Goal: Information Seeking & Learning: Learn about a topic

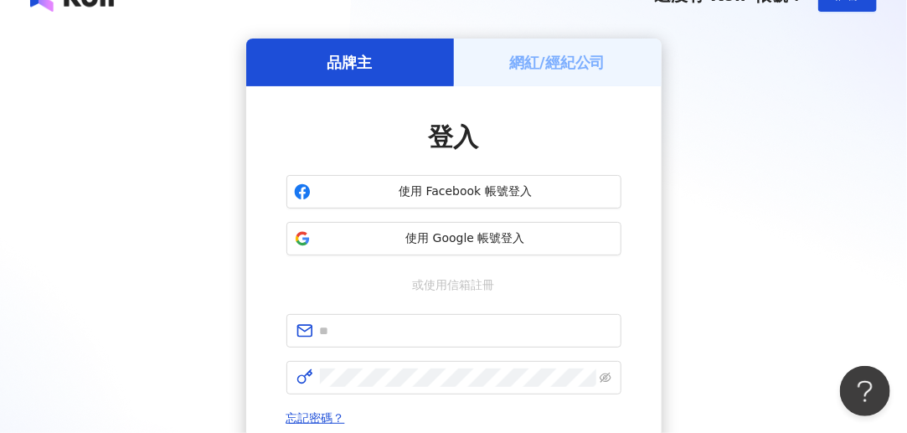
scroll to position [84, 0]
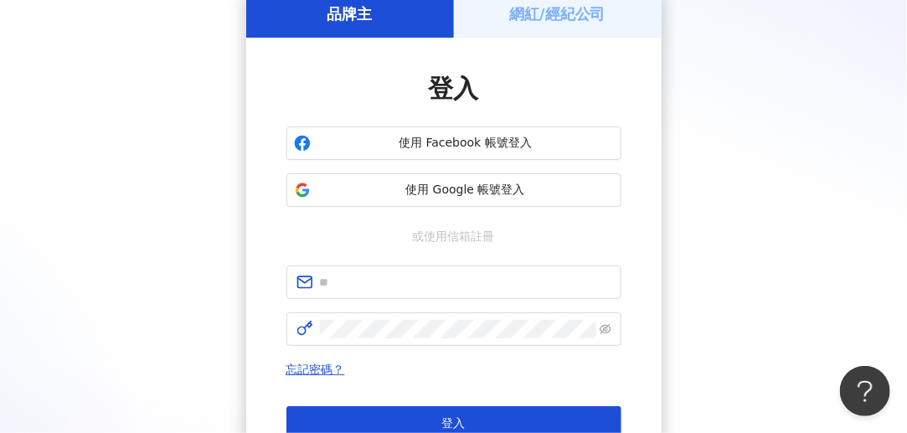
click at [519, 191] on span "使用 Google 帳號登入" at bounding box center [465, 190] width 296 height 17
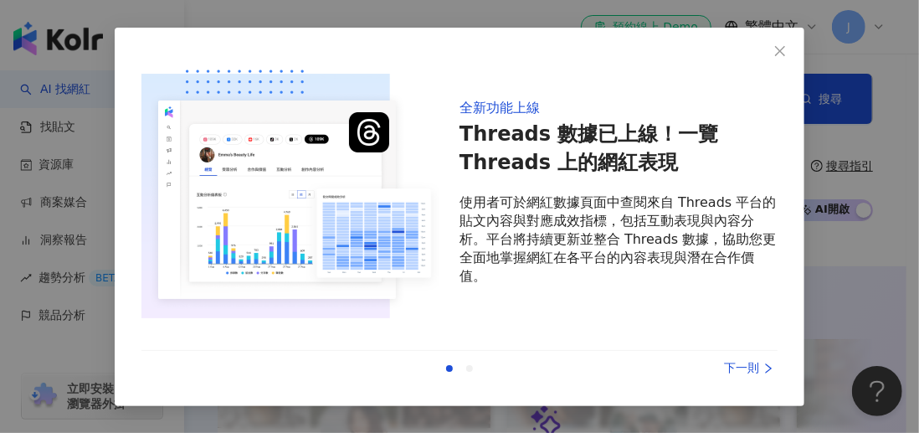
click at [523, 282] on p "使用者可於網紅數據頁面中查閱來自 Threads 平台的貼文內容與對應成效指標，包括互動表現與內容分析。平台將持續更新並整合 Threads 數據，協助您更全…" at bounding box center [619, 239] width 318 height 92
click at [744, 367] on div "下一則" at bounding box center [715, 368] width 126 height 18
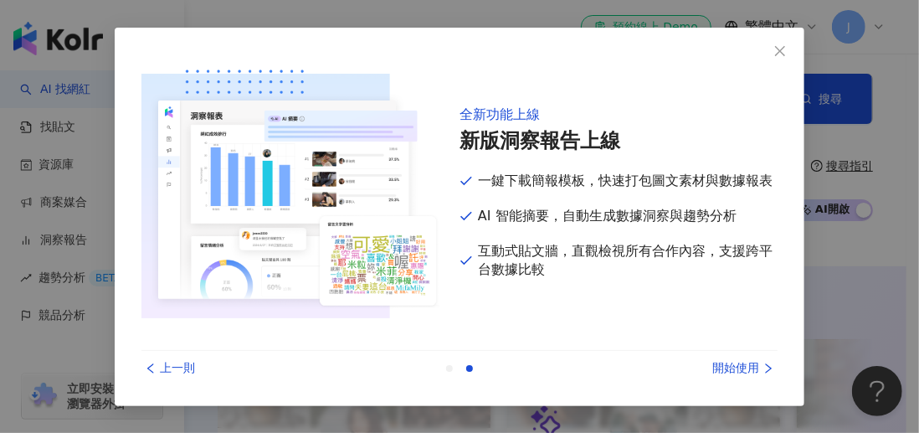
click at [744, 367] on div "開始使用" at bounding box center [715, 368] width 126 height 18
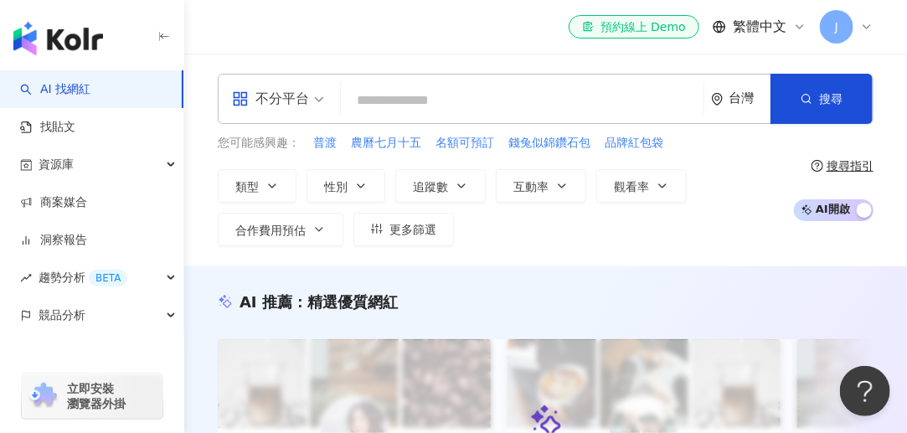
click at [859, 25] on div "J" at bounding box center [847, 26] width 54 height 33
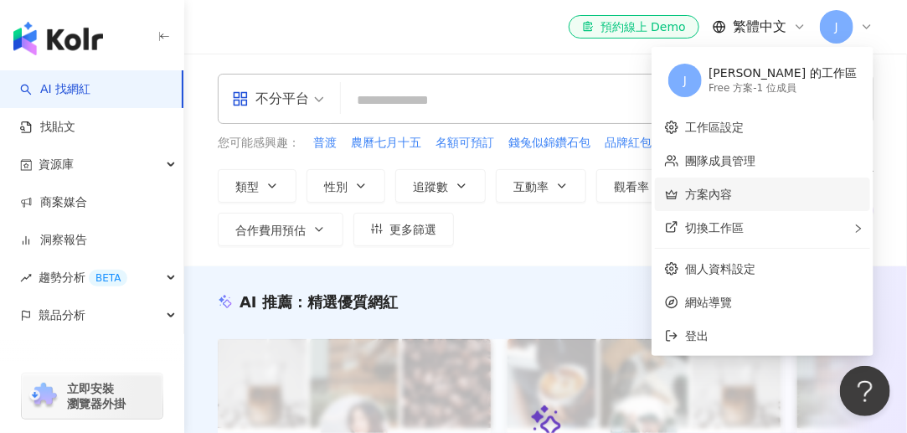
click at [732, 200] on link "方案內容" at bounding box center [708, 194] width 47 height 13
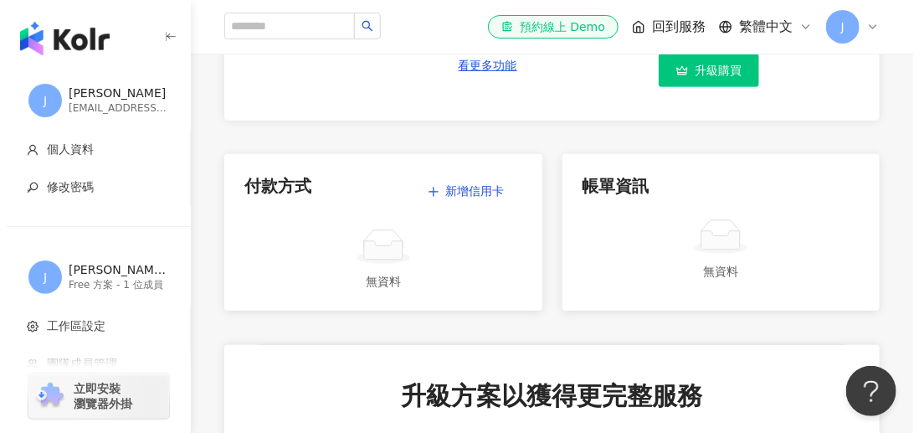
scroll to position [84, 0]
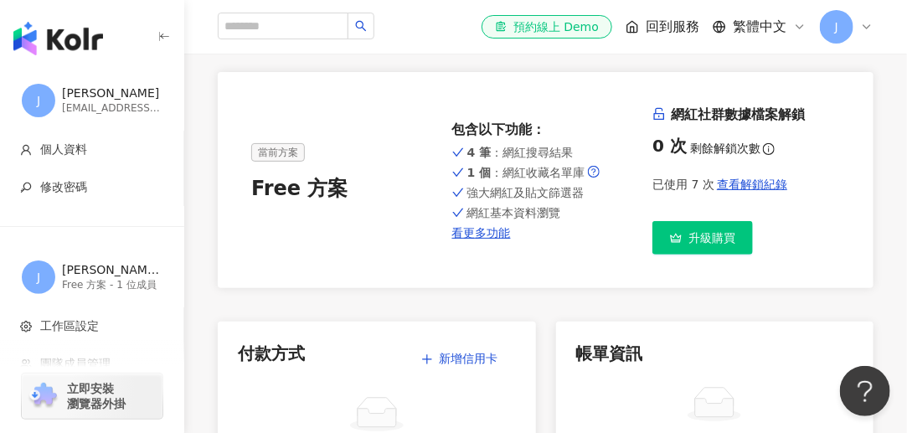
click at [727, 187] on span "查看解鎖紀錄" at bounding box center [752, 184] width 70 height 13
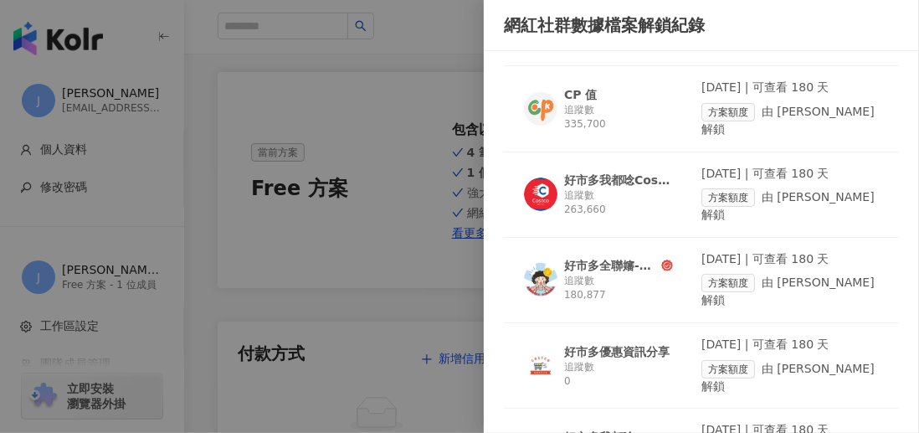
scroll to position [231, 0]
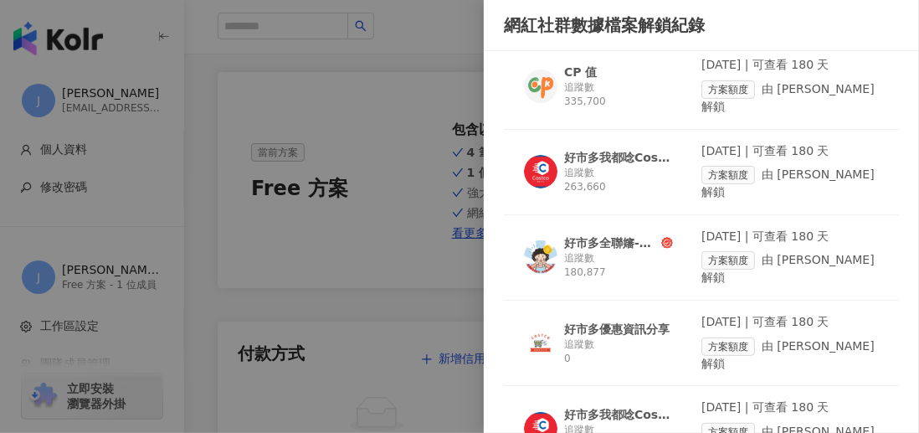
click at [630, 166] on div "追蹤數 263,660" at bounding box center [618, 180] width 109 height 28
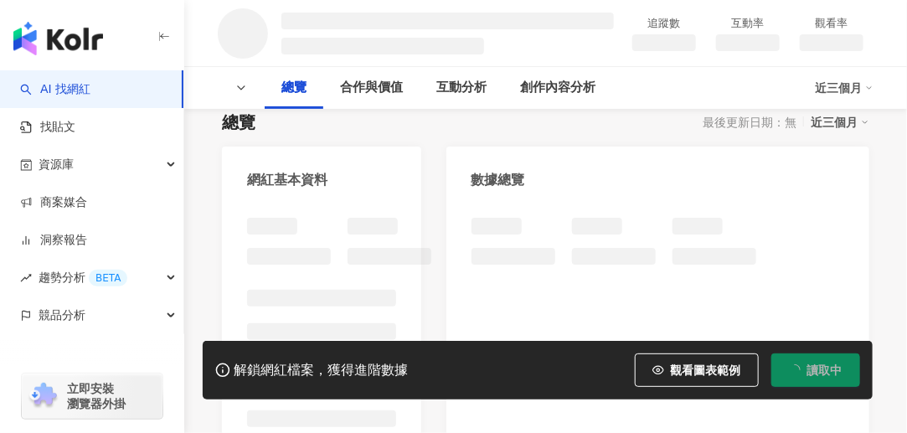
scroll to position [167, 0]
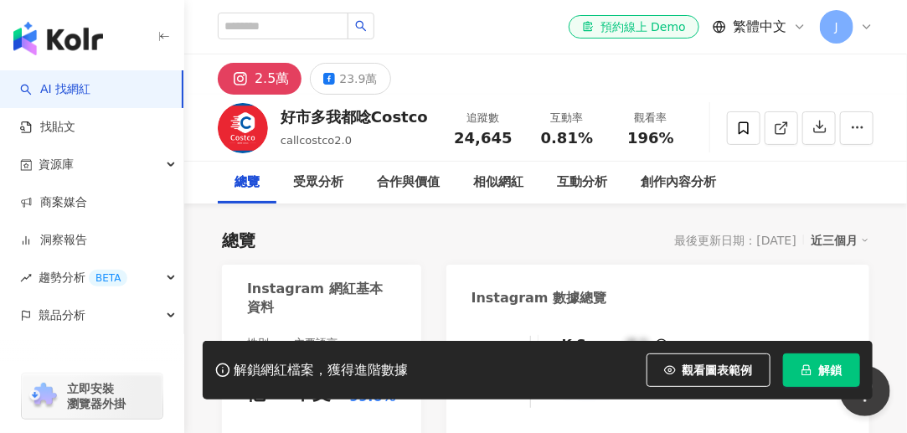
click at [343, 78] on div "23.9萬" at bounding box center [358, 78] width 38 height 23
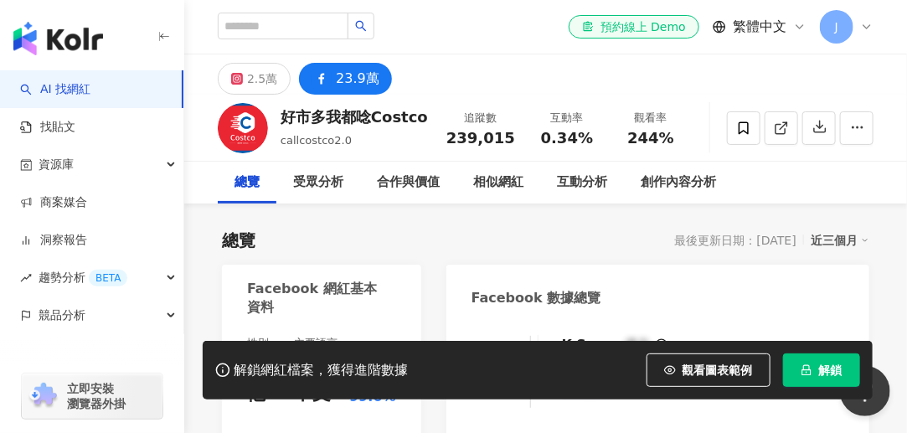
click at [253, 79] on div "2.5萬" at bounding box center [262, 78] width 30 height 23
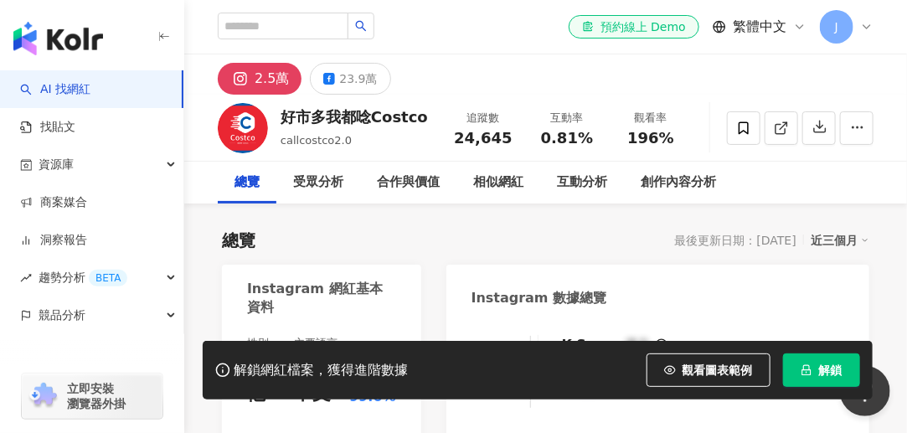
click at [348, 86] on div "23.9萬" at bounding box center [358, 78] width 38 height 23
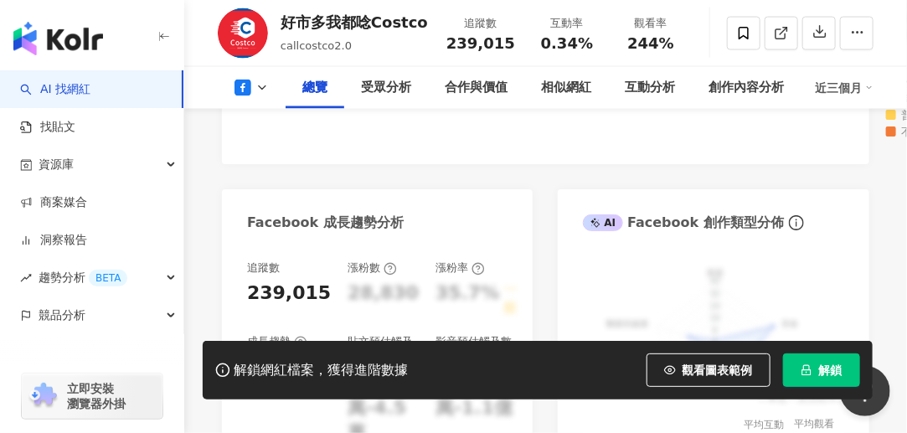
scroll to position [919, 0]
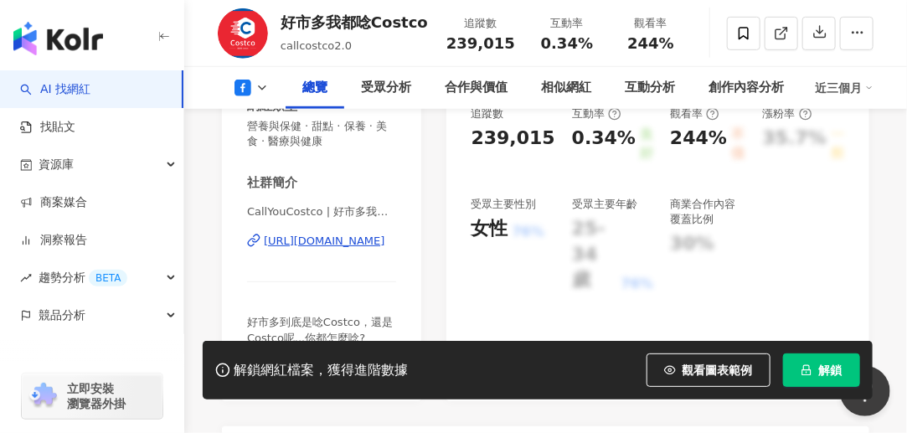
click at [826, 368] on span "解鎖" at bounding box center [830, 369] width 23 height 13
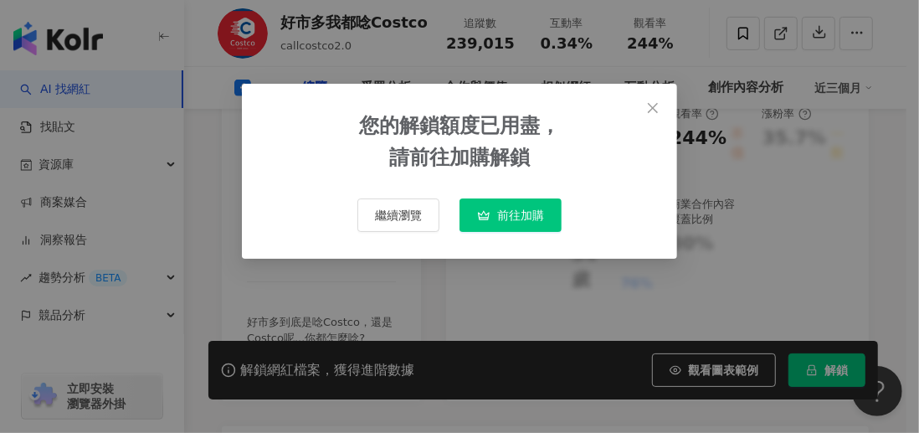
click at [431, 214] on button "繼續瀏覽" at bounding box center [399, 214] width 82 height 33
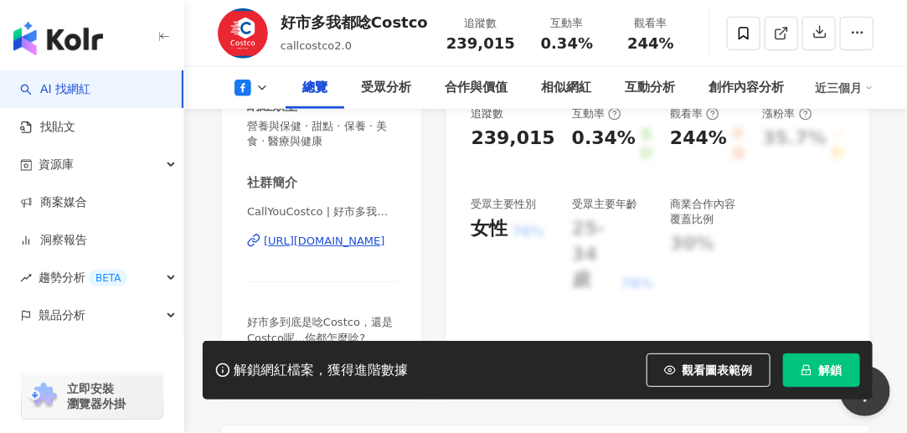
click at [98, 33] on img "button" at bounding box center [58, 38] width 90 height 33
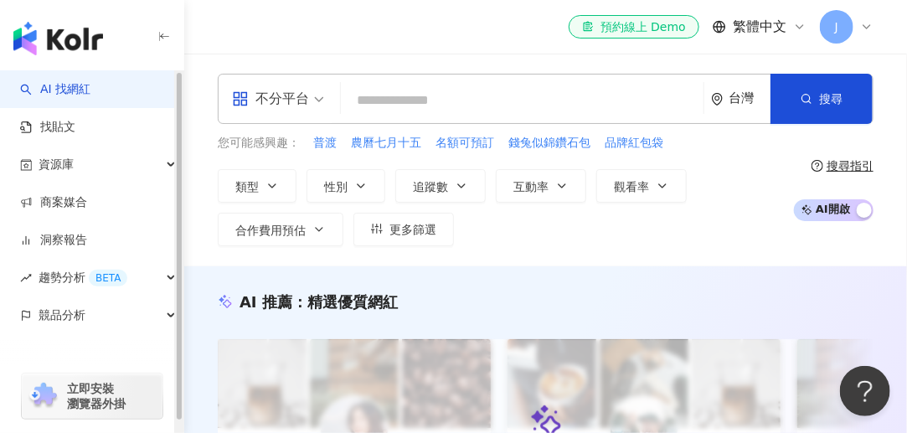
click at [99, 393] on span "立即安裝 瀏覽器外掛" at bounding box center [96, 396] width 59 height 30
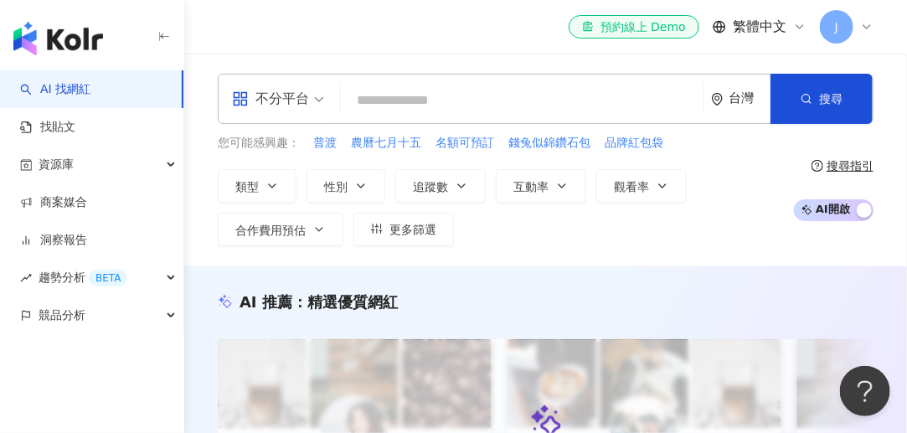
click at [734, 209] on div "類型 性別 追蹤數 互動率 觀看率 合作費用預估 更多篩選" at bounding box center [501, 207] width 567 height 77
click at [447, 53] on div "el-icon-cs 預約線上 Demo 繁體中文 J" at bounding box center [546, 27] width 656 height 54
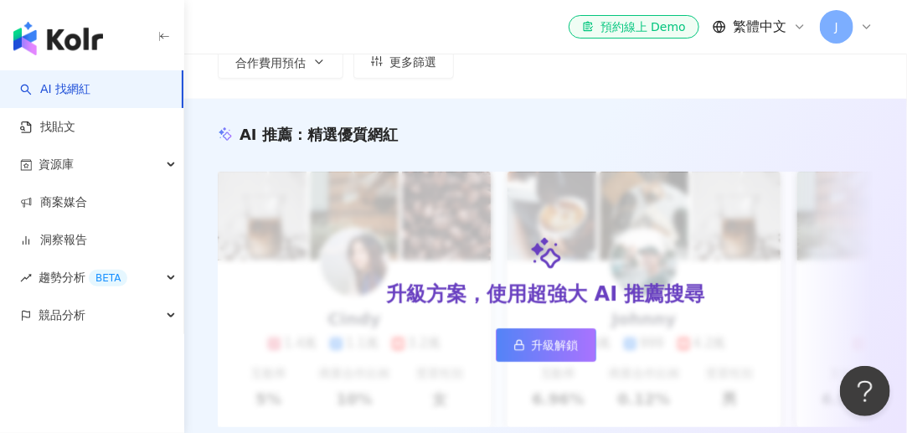
scroll to position [201, 0]
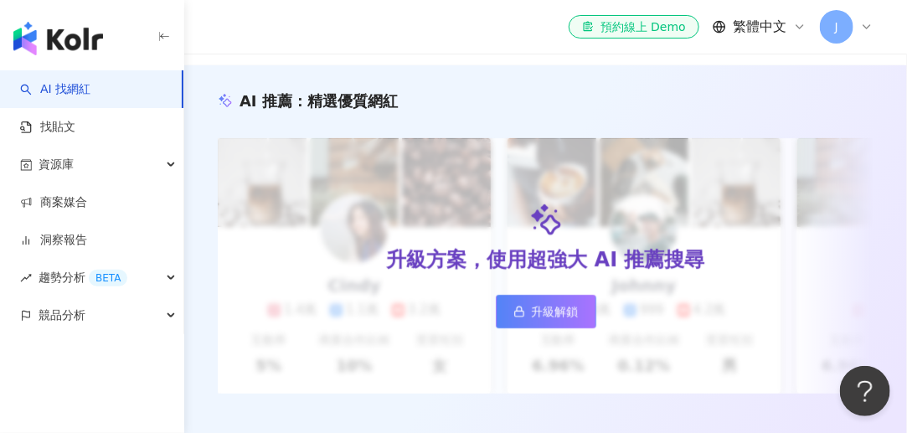
click at [75, 119] on link "找貼文" at bounding box center [47, 127] width 55 height 17
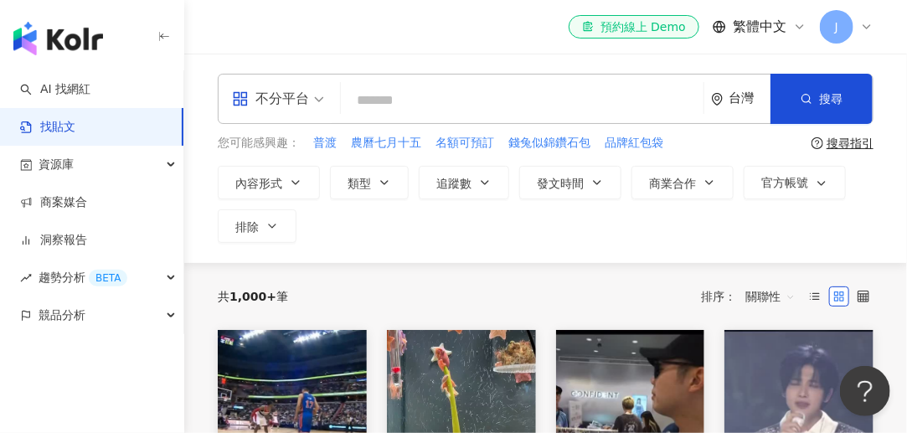
click at [486, 105] on input "search" at bounding box center [522, 100] width 349 height 36
type input "**"
type input "******"
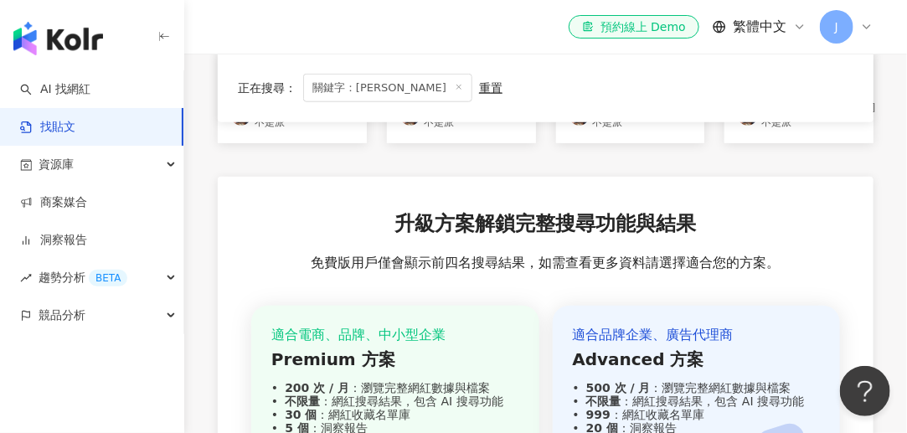
scroll to position [502, 0]
